Goal: Learn about a topic

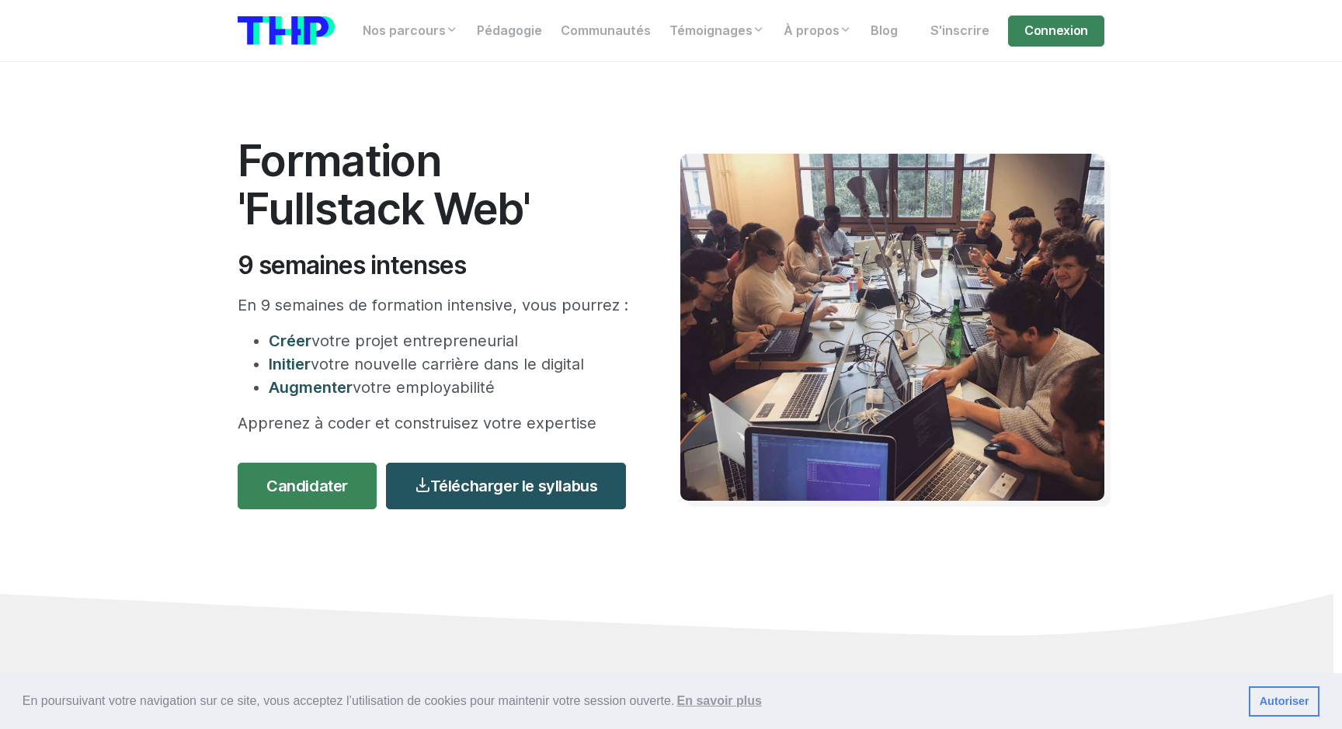
click at [527, 225] on h1 "Formation 'Fullstack Web'" at bounding box center [436, 185] width 396 height 96
click at [537, 479] on link "Télécharger le syllabus" at bounding box center [506, 486] width 240 height 47
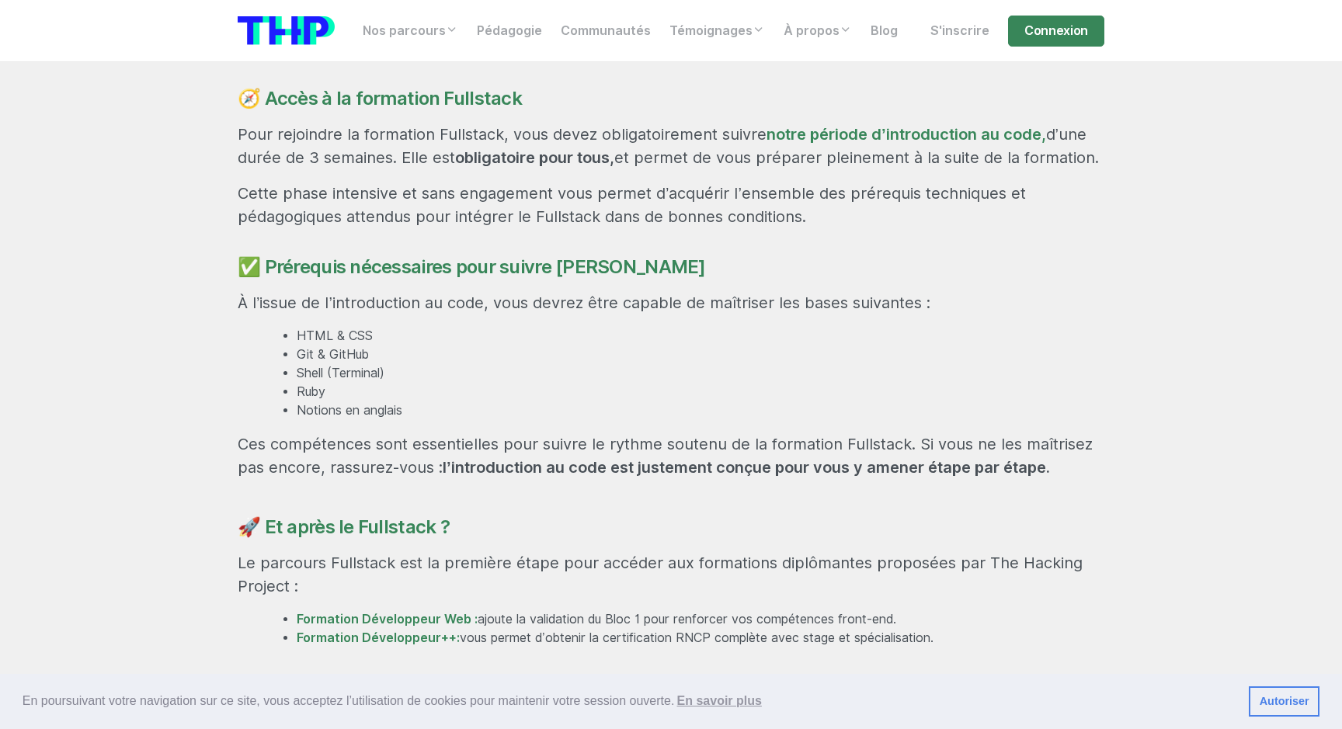
scroll to position [1062, 0]
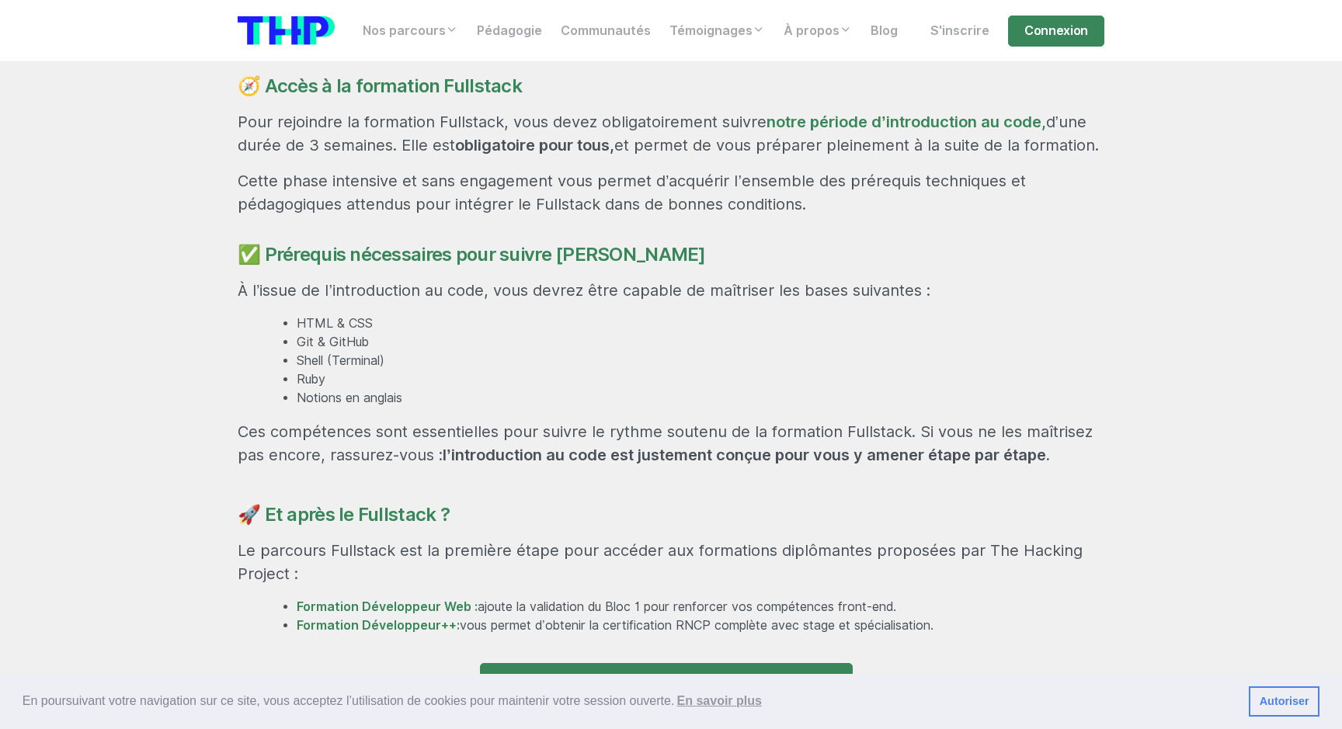
click at [642, 552] on p "Le parcours Fullstack est la première étape pour accéder aux formations diplôma…" at bounding box center [671, 562] width 867 height 47
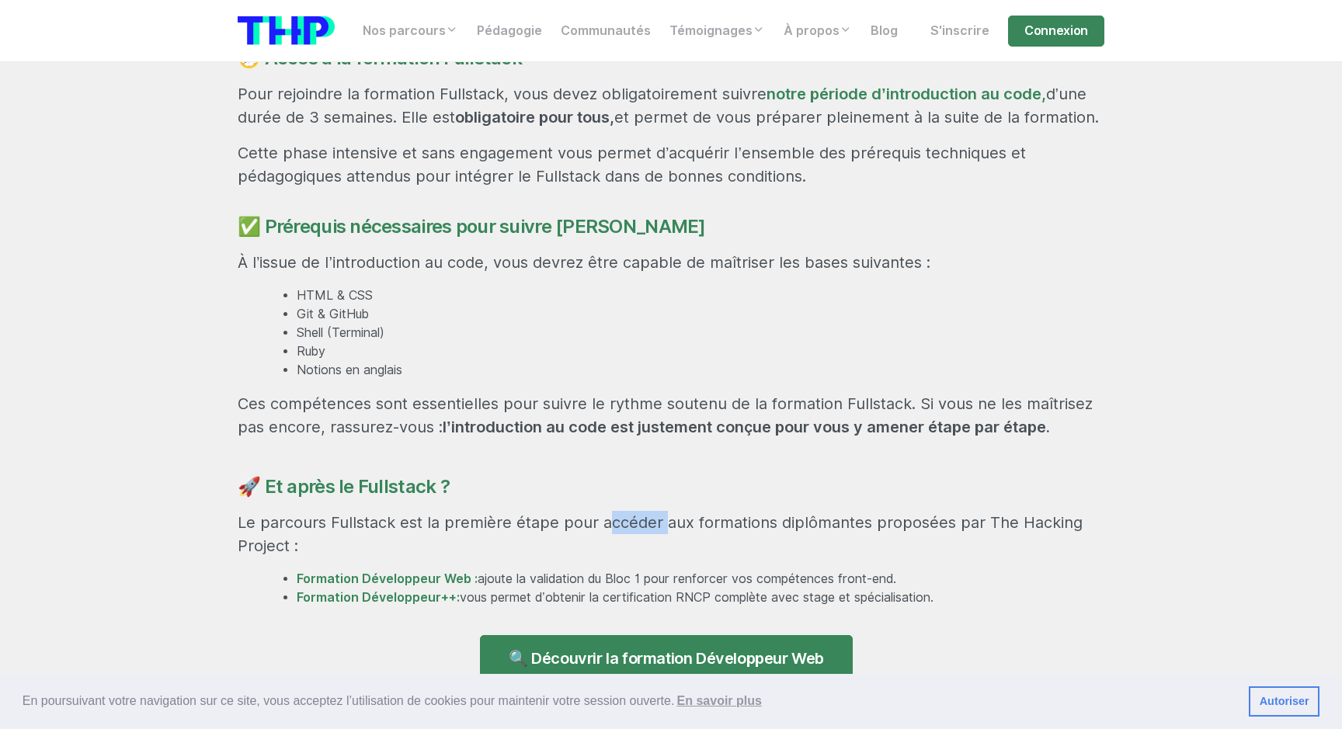
scroll to position [1095, 0]
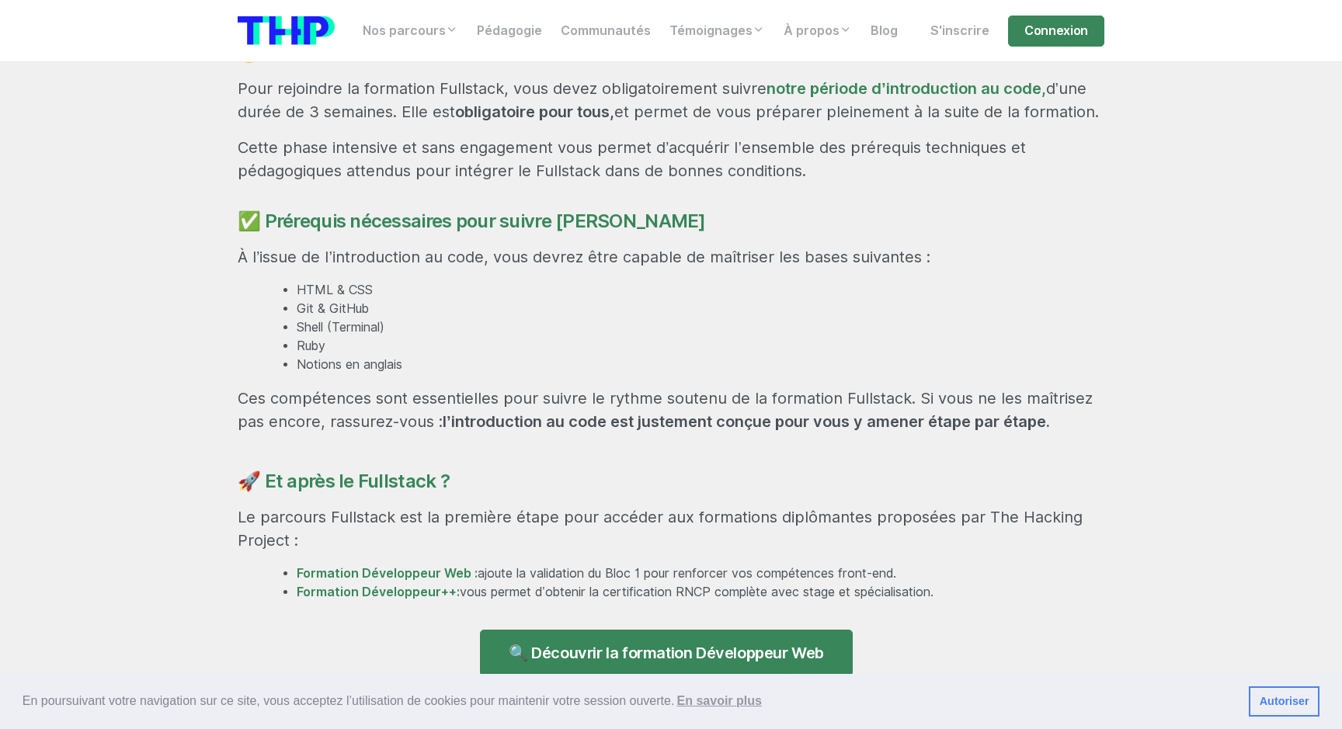
click at [648, 553] on div "Une formation hors norme pour devenir développeur Le parcours Fullstack se déro…" at bounding box center [671, 165] width 886 height 1024
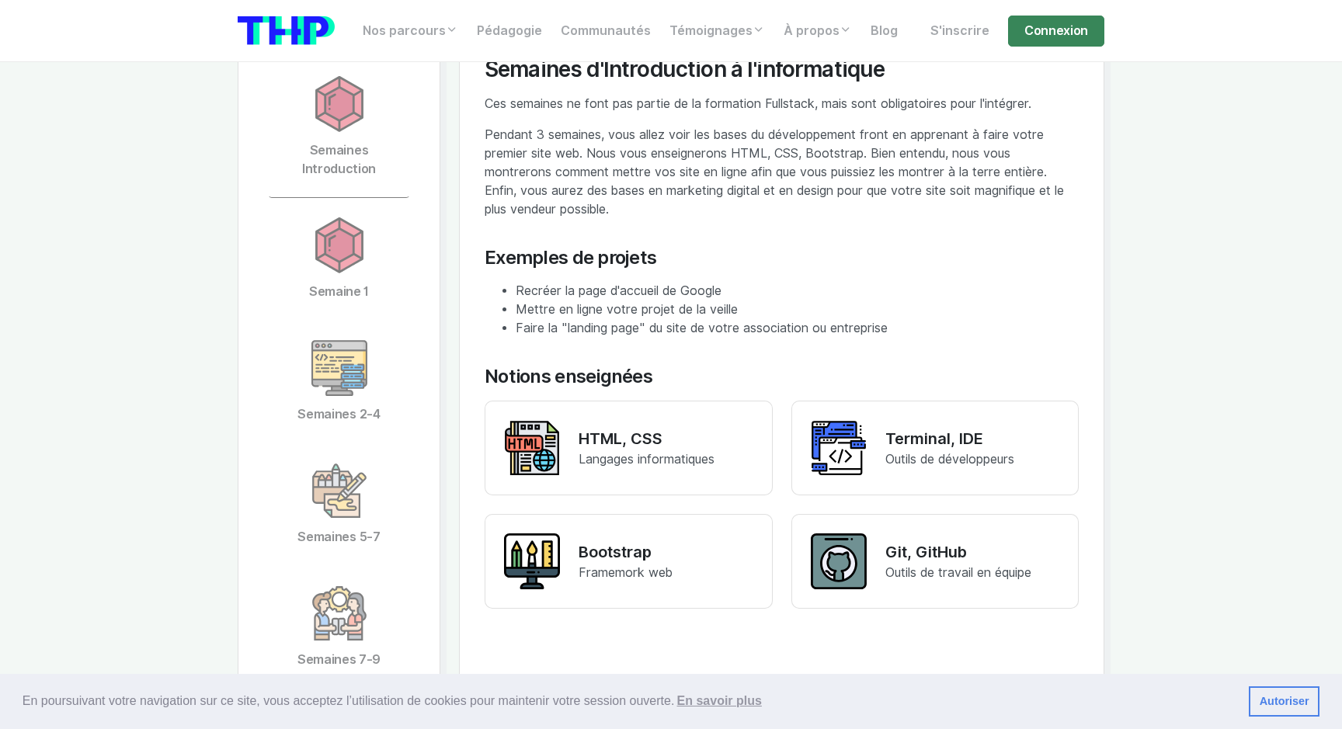
scroll to position [3089, 0]
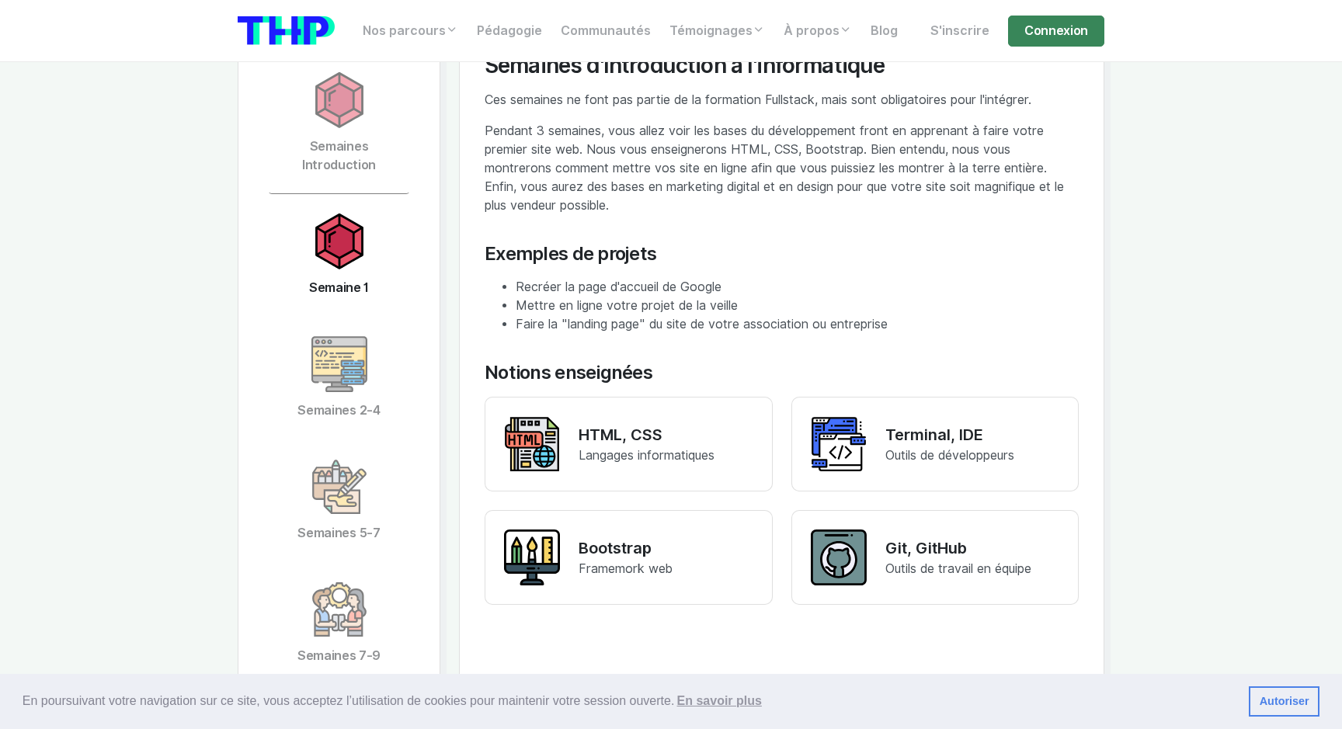
click at [356, 244] on img at bounding box center [340, 242] width 56 height 56
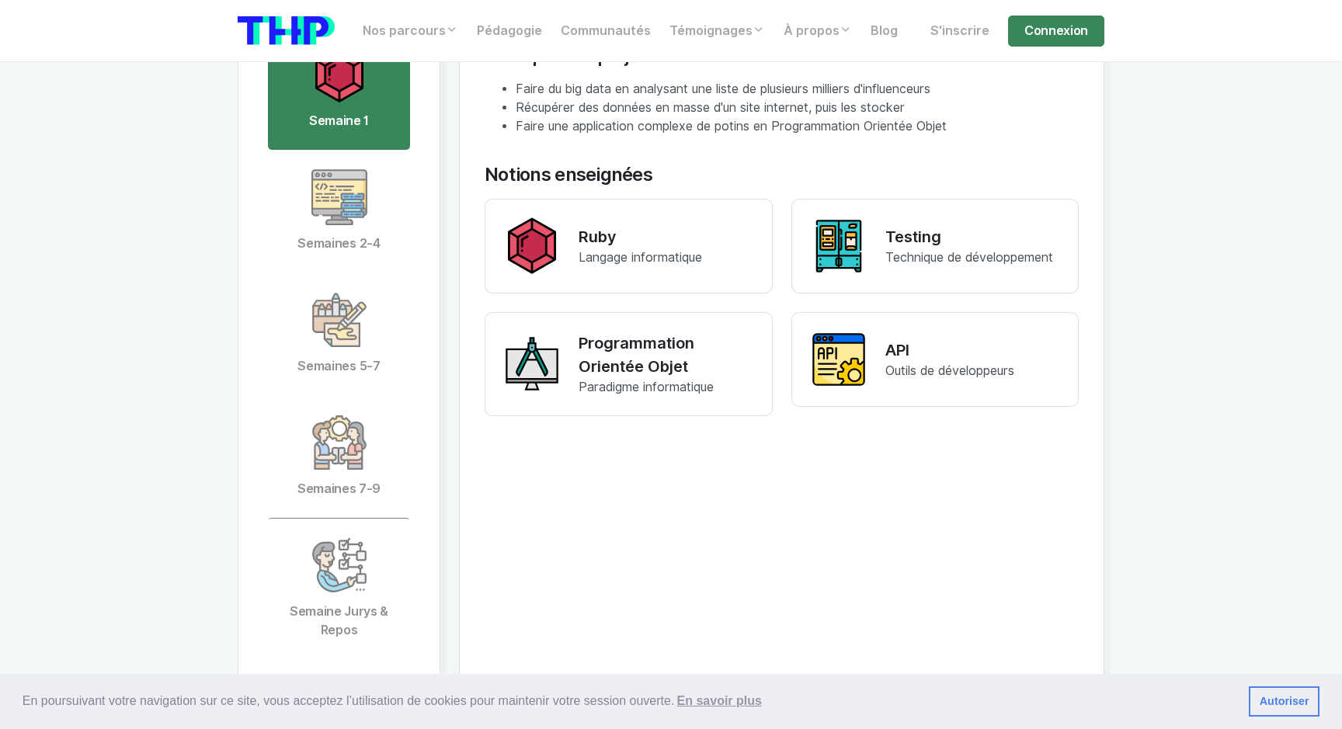
scroll to position [3285, 0]
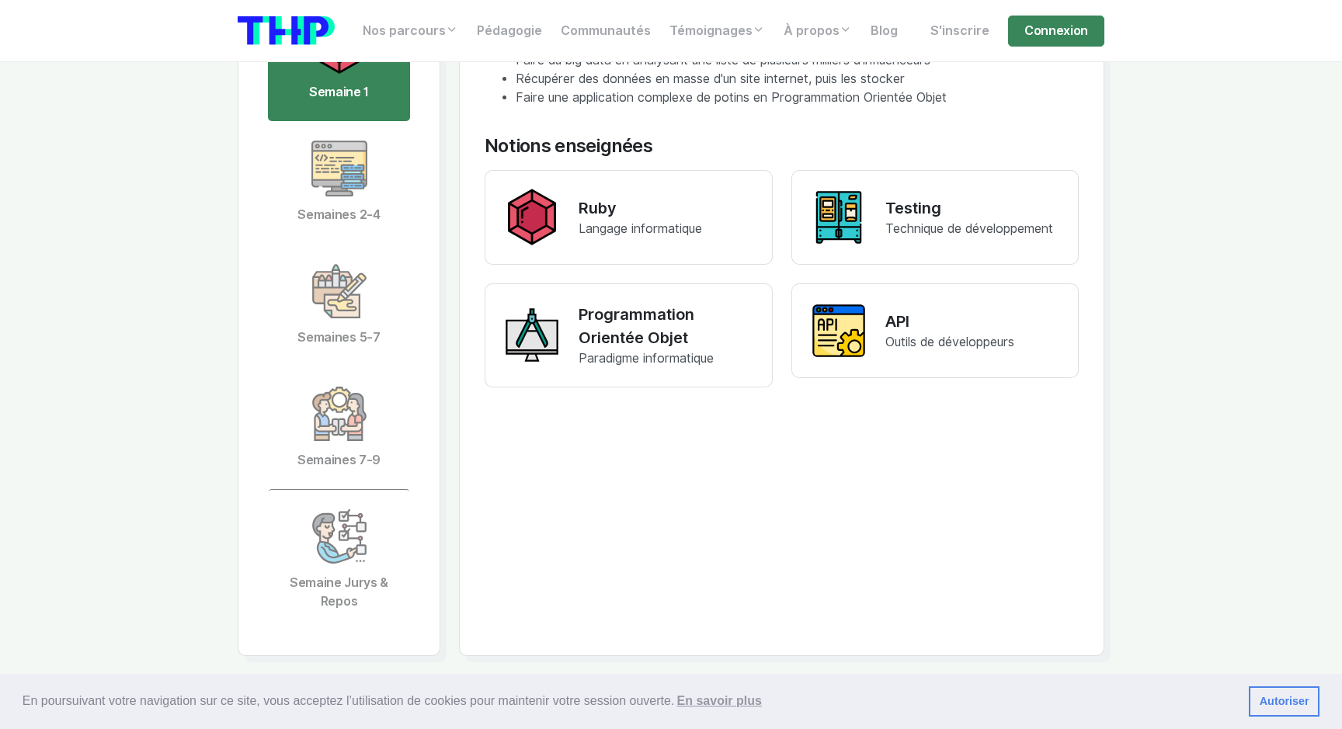
click at [356, 244] on link "Semaines 5-7" at bounding box center [339, 305] width 142 height 123
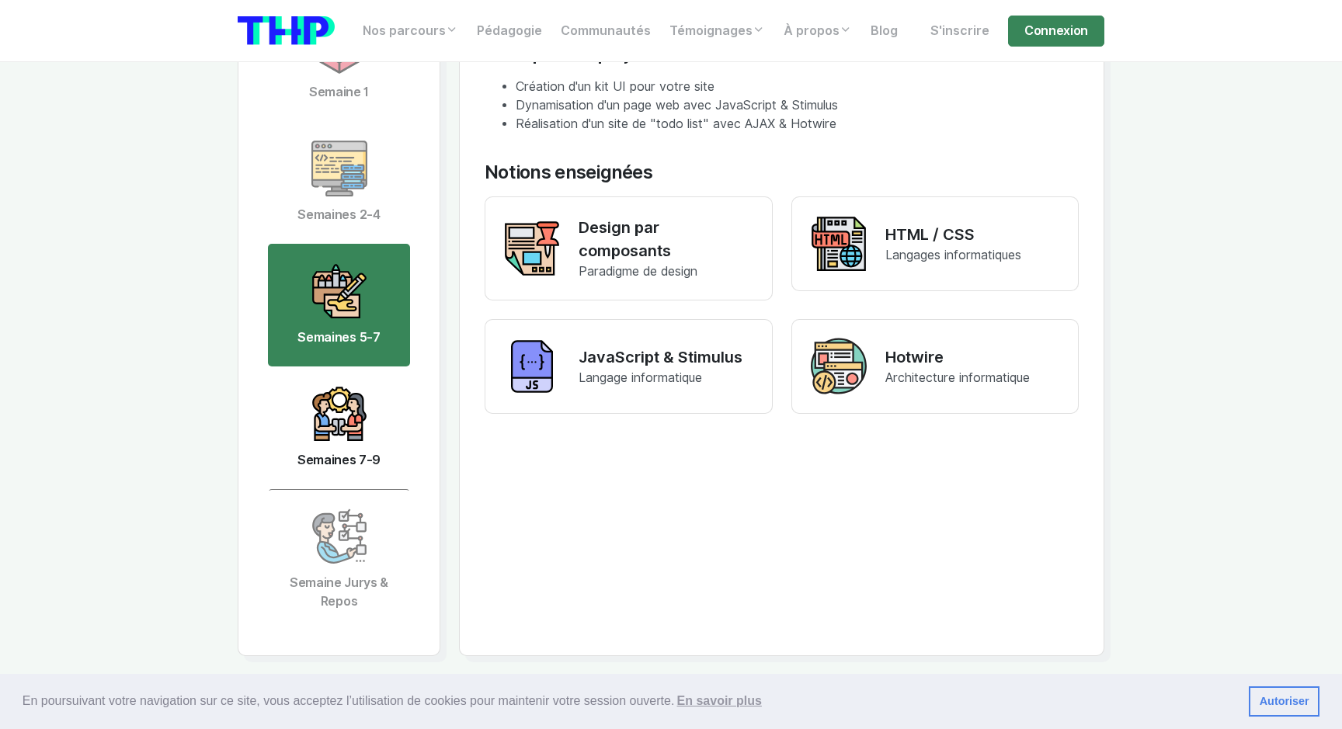
click at [337, 403] on img at bounding box center [340, 414] width 56 height 56
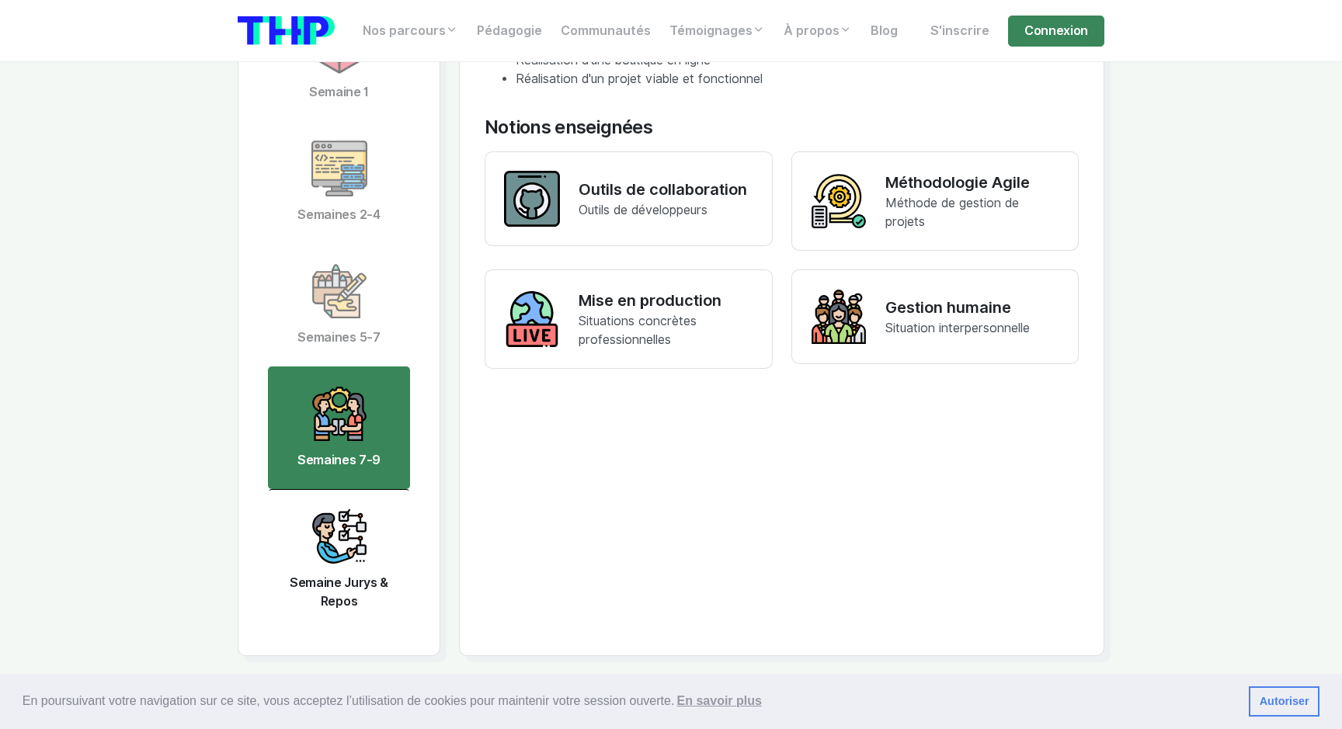
click at [352, 534] on img at bounding box center [340, 537] width 56 height 56
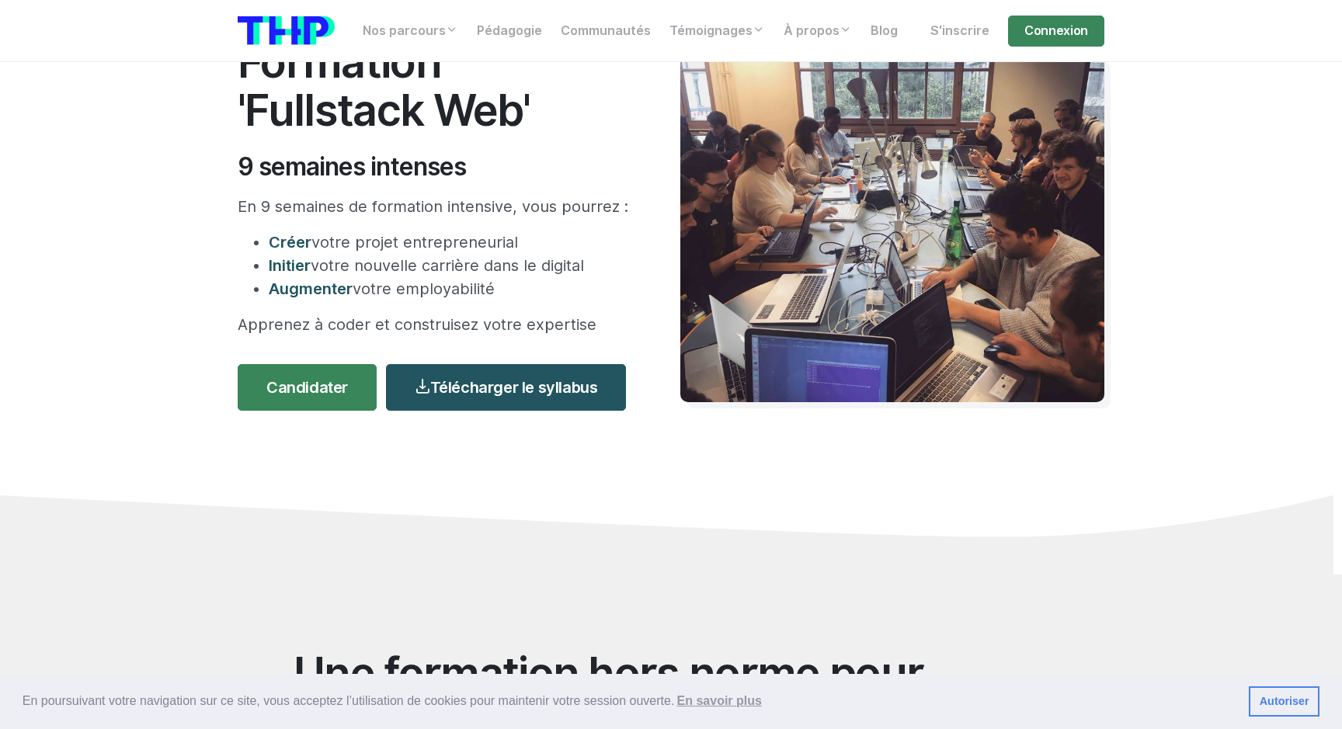
scroll to position [0, 0]
